Goal: Transaction & Acquisition: Purchase product/service

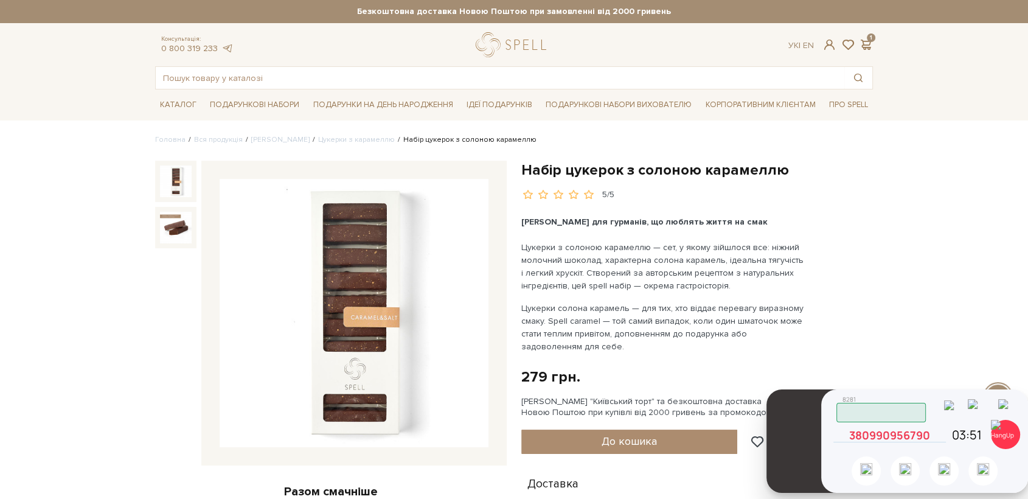
click at [938, 433] on icon at bounding box center [940, 435] width 11 height 11
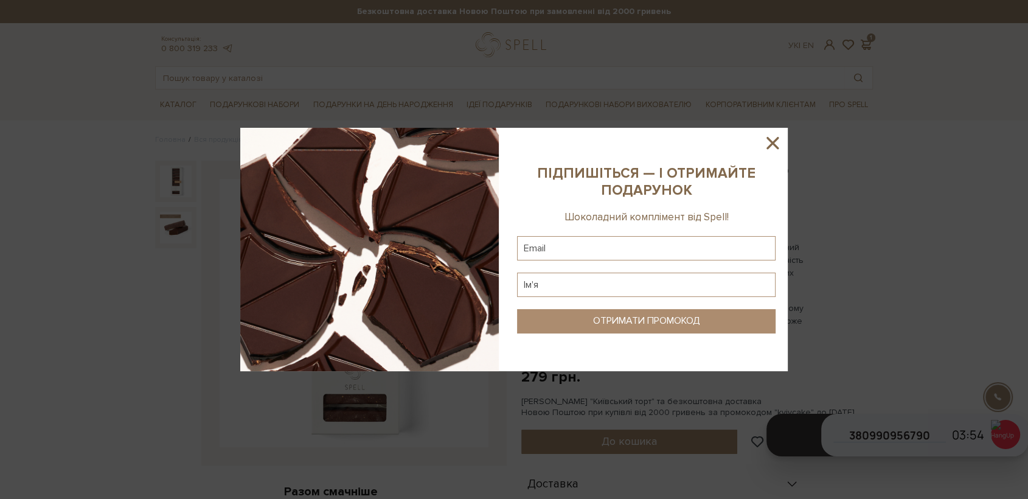
click at [776, 138] on icon at bounding box center [773, 143] width 12 height 12
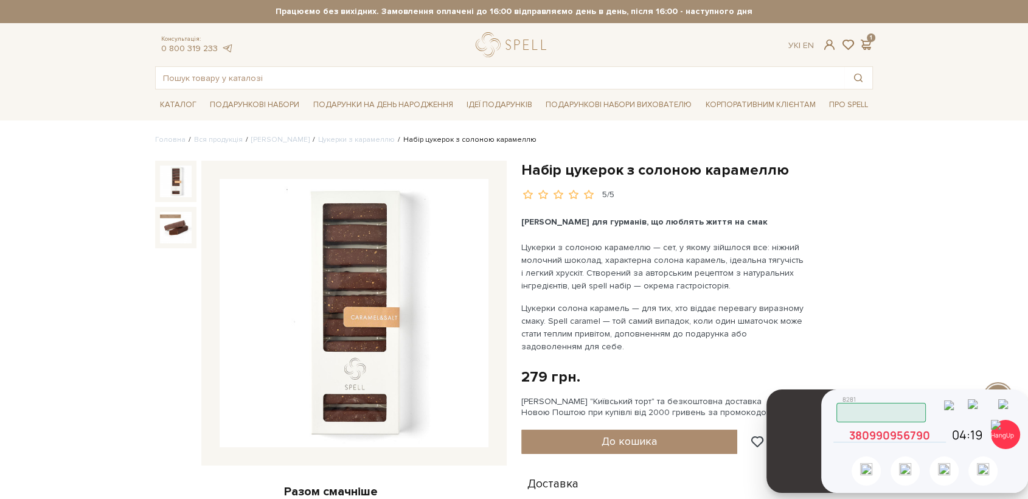
click at [936, 439] on icon at bounding box center [940, 435] width 11 height 11
drag, startPoint x: 939, startPoint y: 438, endPoint x: 935, endPoint y: 430, distance: 8.5
click at [939, 438] on icon at bounding box center [940, 435] width 11 height 11
click at [1006, 432] on img at bounding box center [1005, 434] width 29 height 29
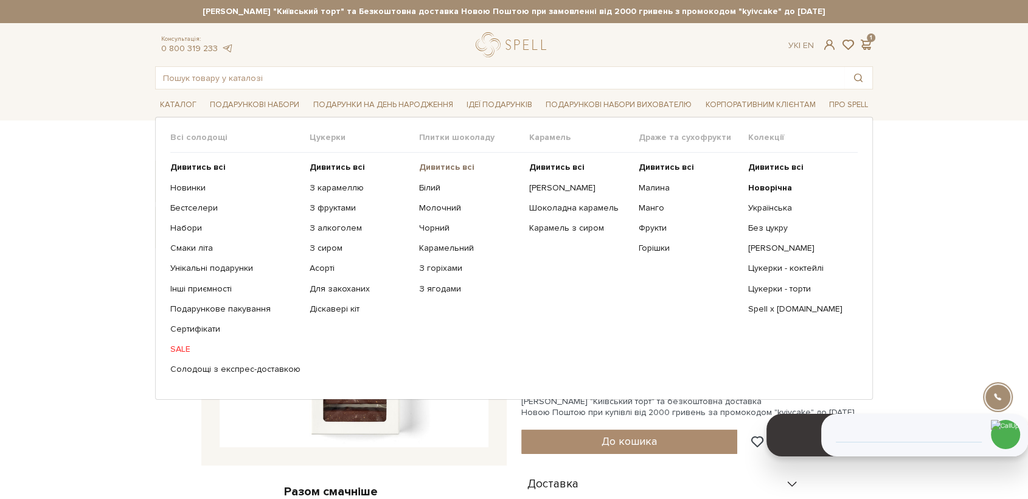
click at [451, 166] on b "Дивитись всі" at bounding box center [446, 167] width 55 height 10
